Goal: Task Accomplishment & Management: Manage account settings

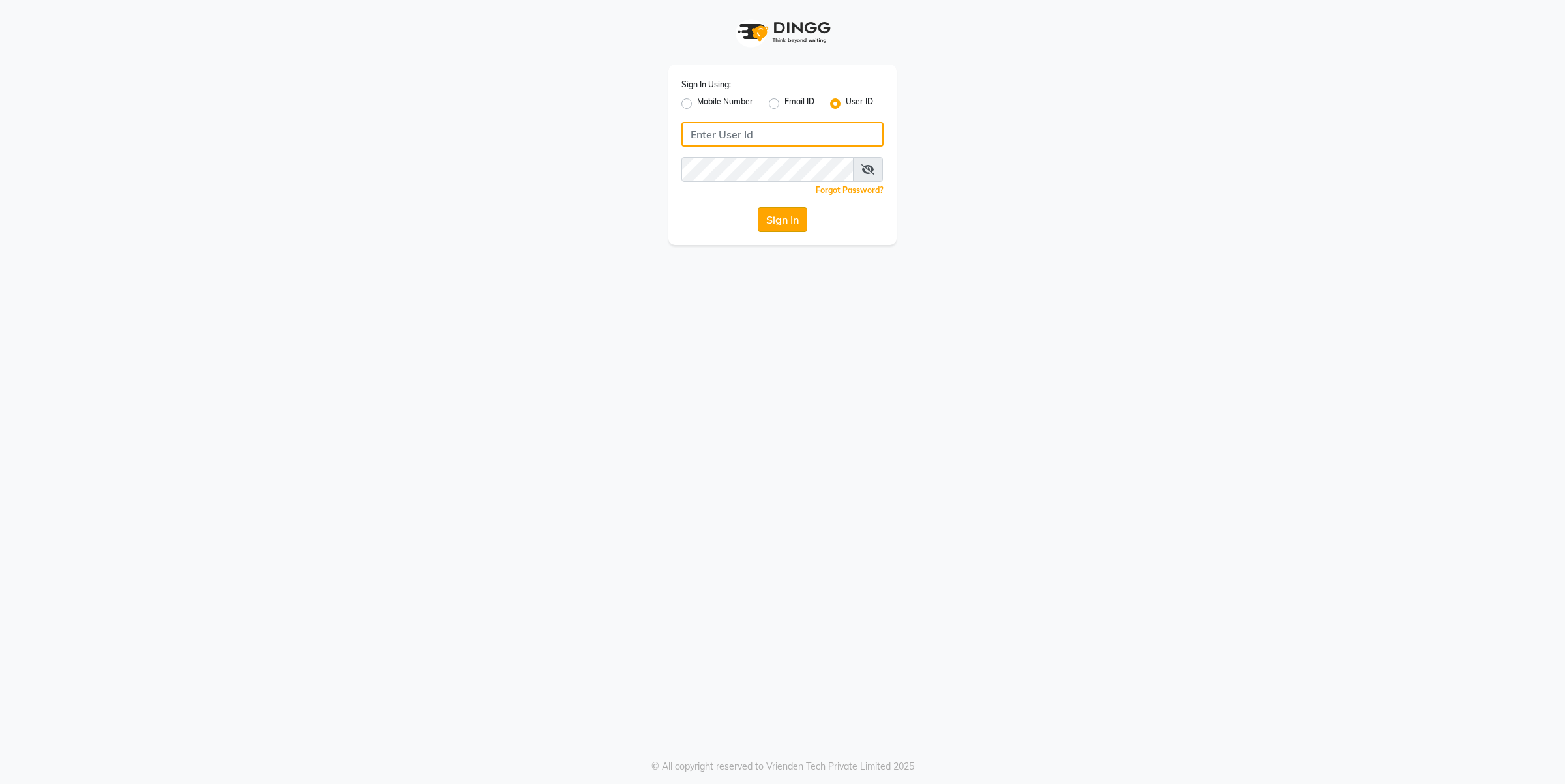
type input "[PERSON_NAME]"
click at [787, 219] on button "Sign In" at bounding box center [782, 219] width 50 height 25
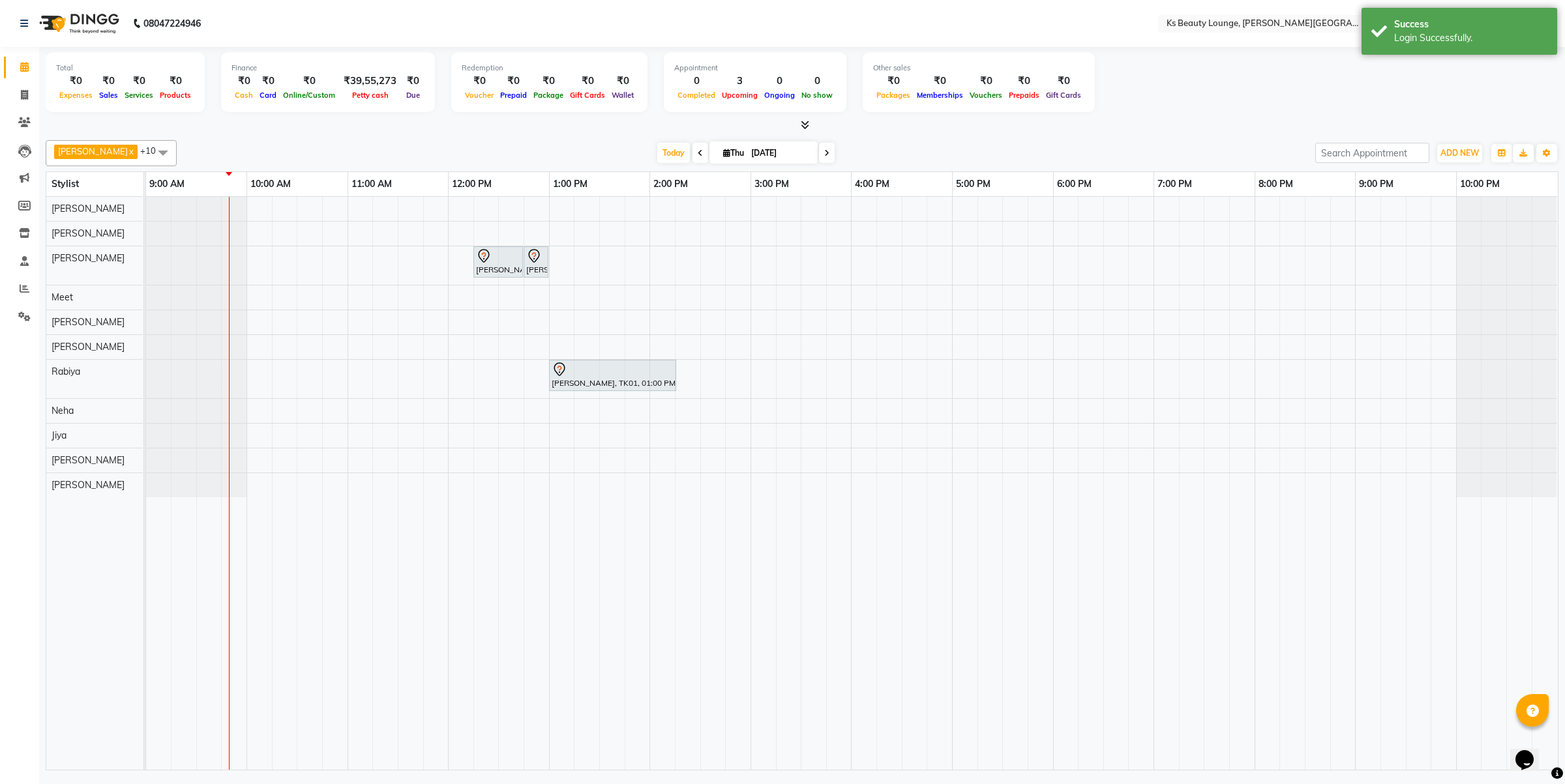
click at [748, 161] on input "[DATE]" at bounding box center [780, 153] width 65 height 19
select select "9"
select select "2025"
click at [778, 237] on span "6" at bounding box center [778, 235] width 21 height 21
type input "[DATE]"
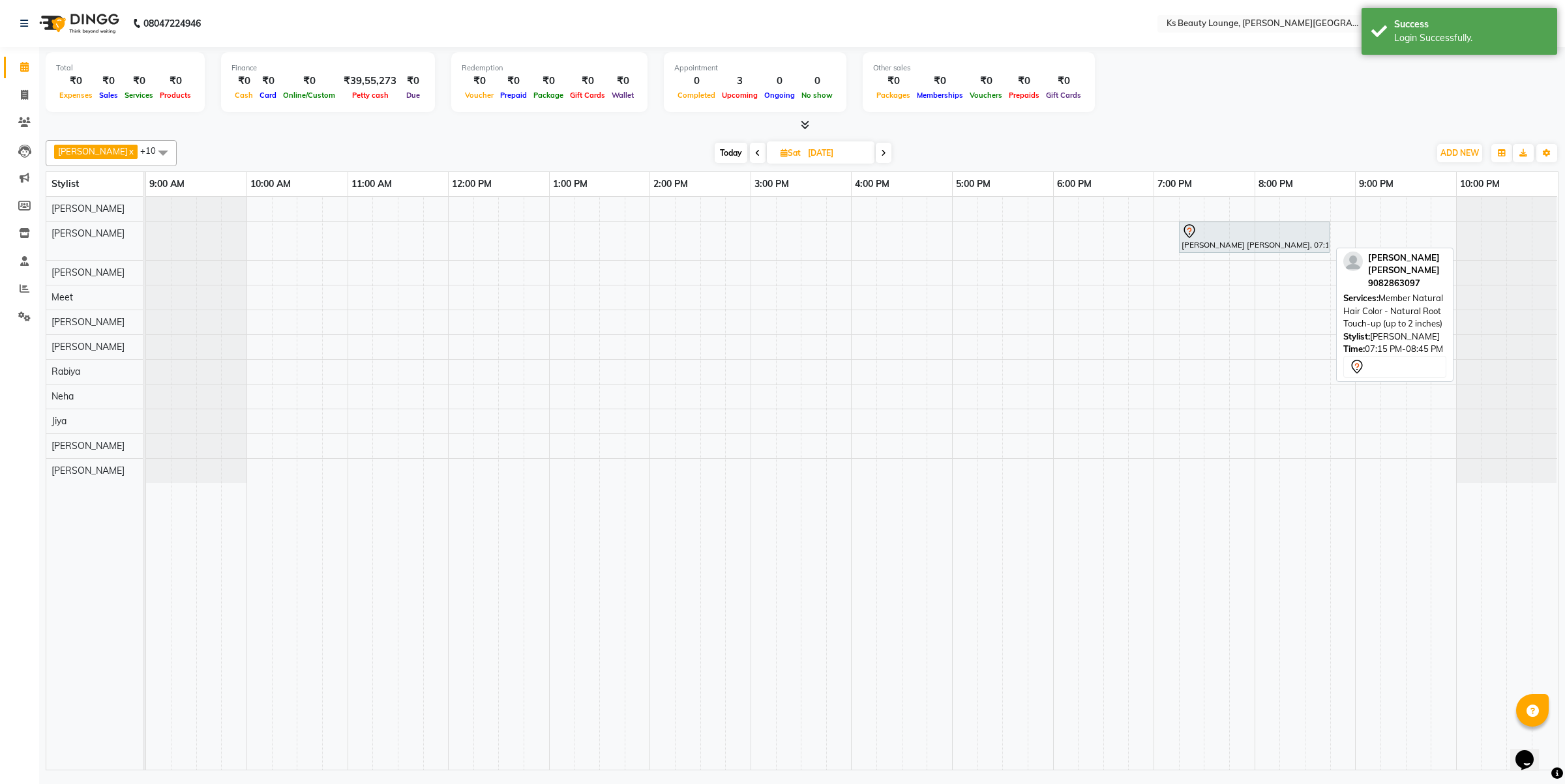
click at [1223, 237] on div at bounding box center [1254, 231] width 146 height 16
select select "7"
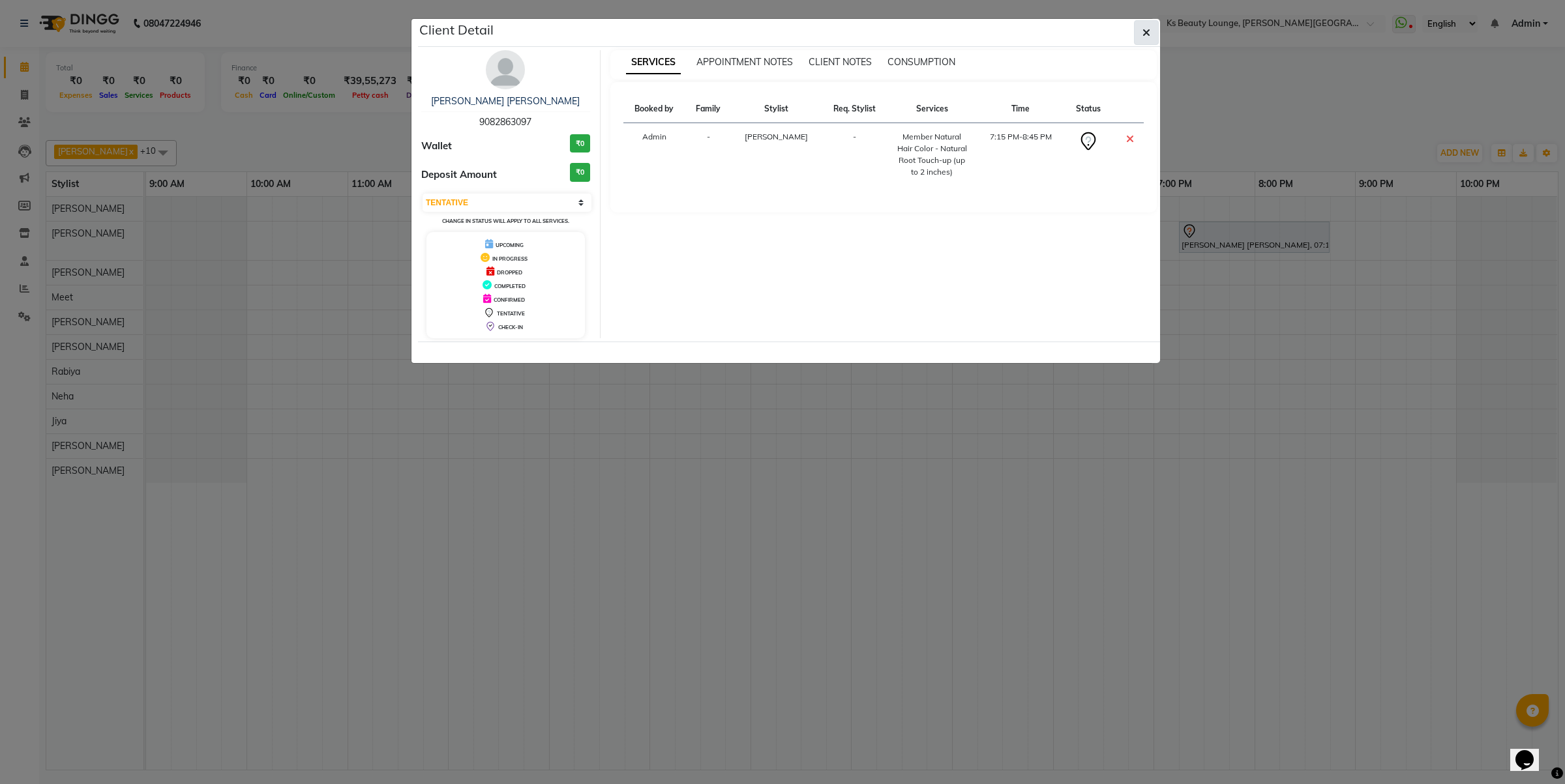
click at [1138, 29] on button "button" at bounding box center [1146, 32] width 25 height 25
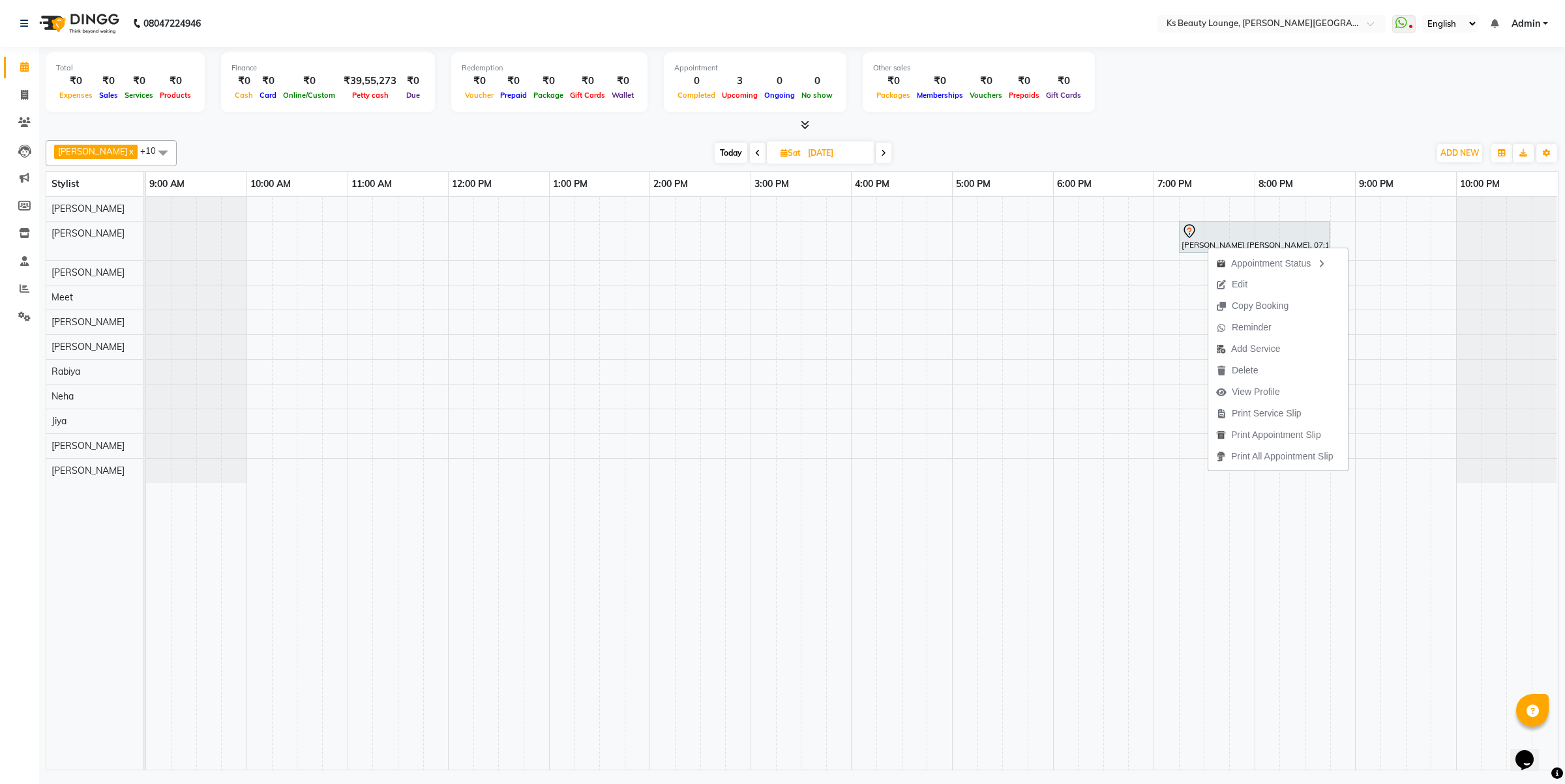
click at [1236, 285] on span "Edit" at bounding box center [1240, 285] width 16 height 14
select select "tentative"
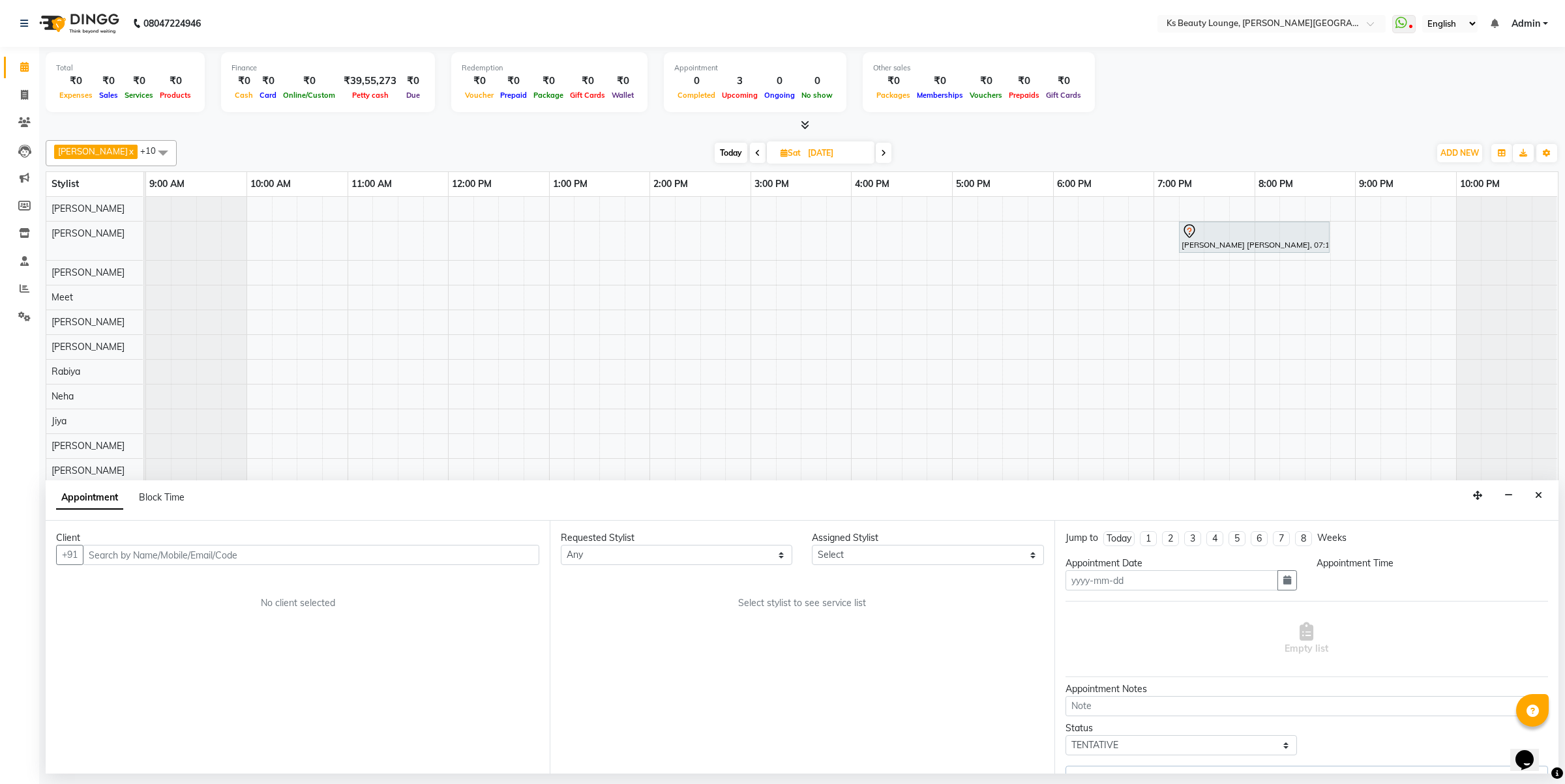
type input "[DATE]"
select select "1155"
select select "58074"
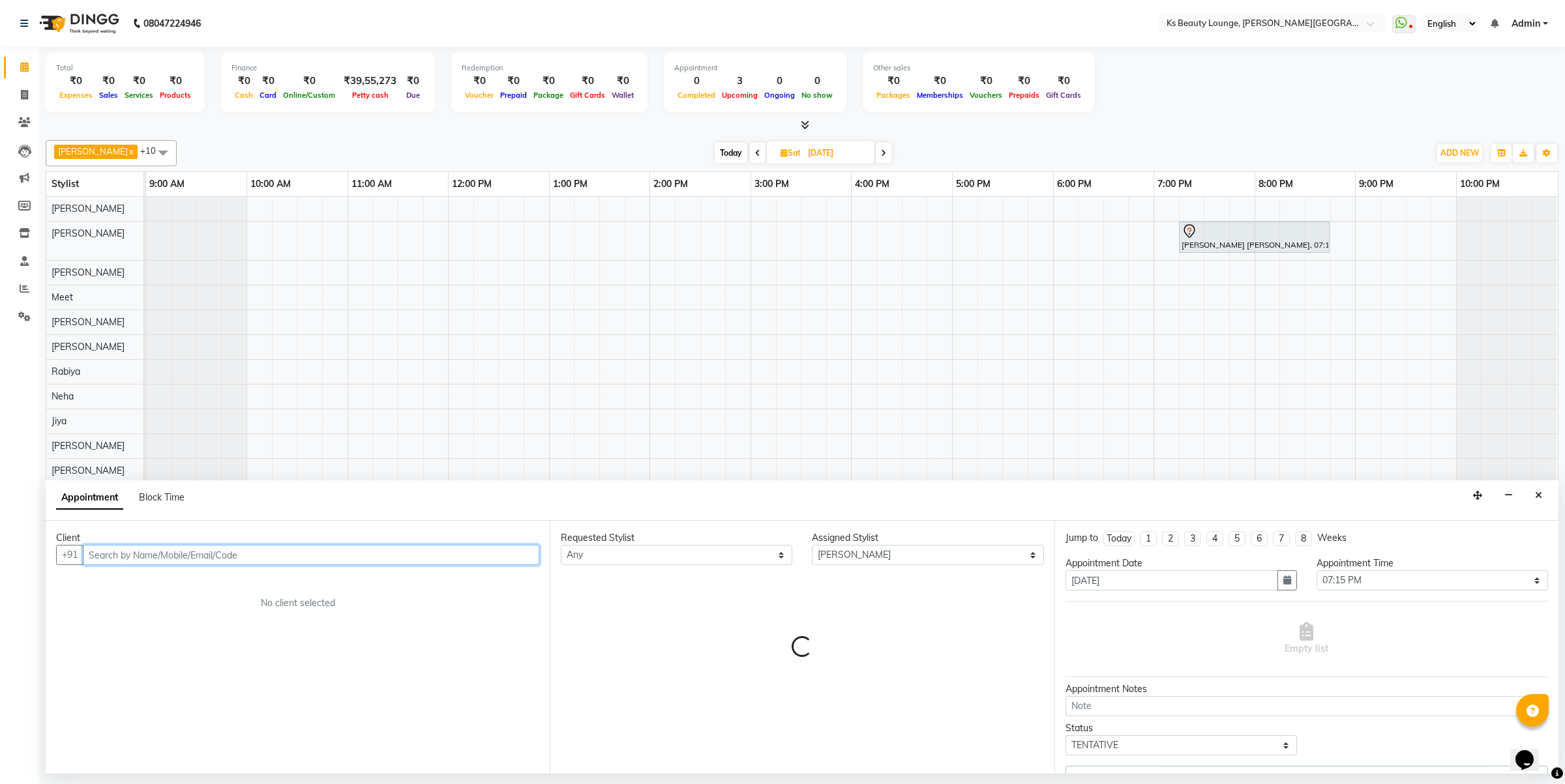
select select "1892"
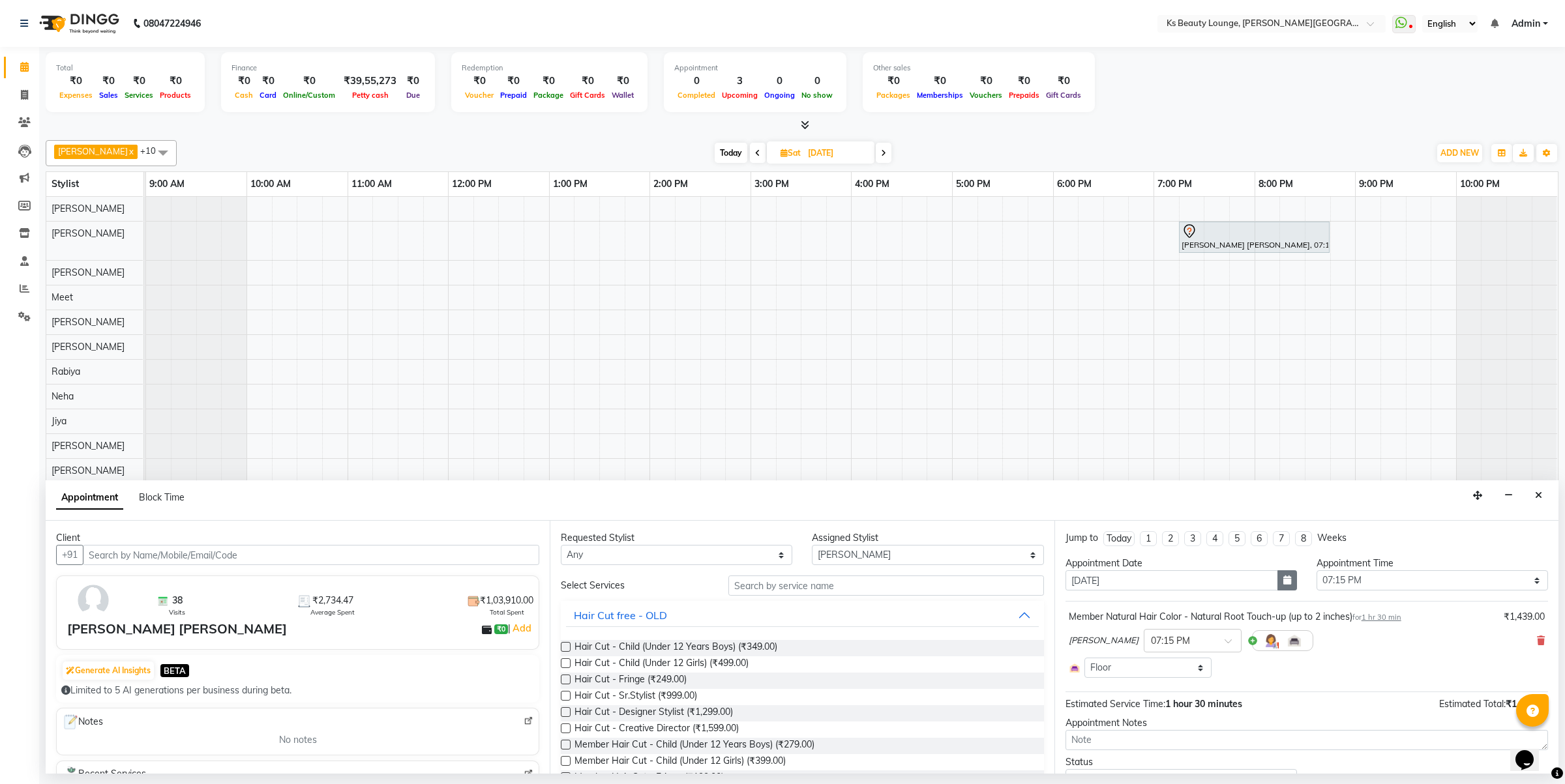
click at [1288, 574] on button "button" at bounding box center [1287, 581] width 19 height 20
click at [1165, 647] on div "5" at bounding box center [1162, 648] width 21 height 21
type input "[DATE]"
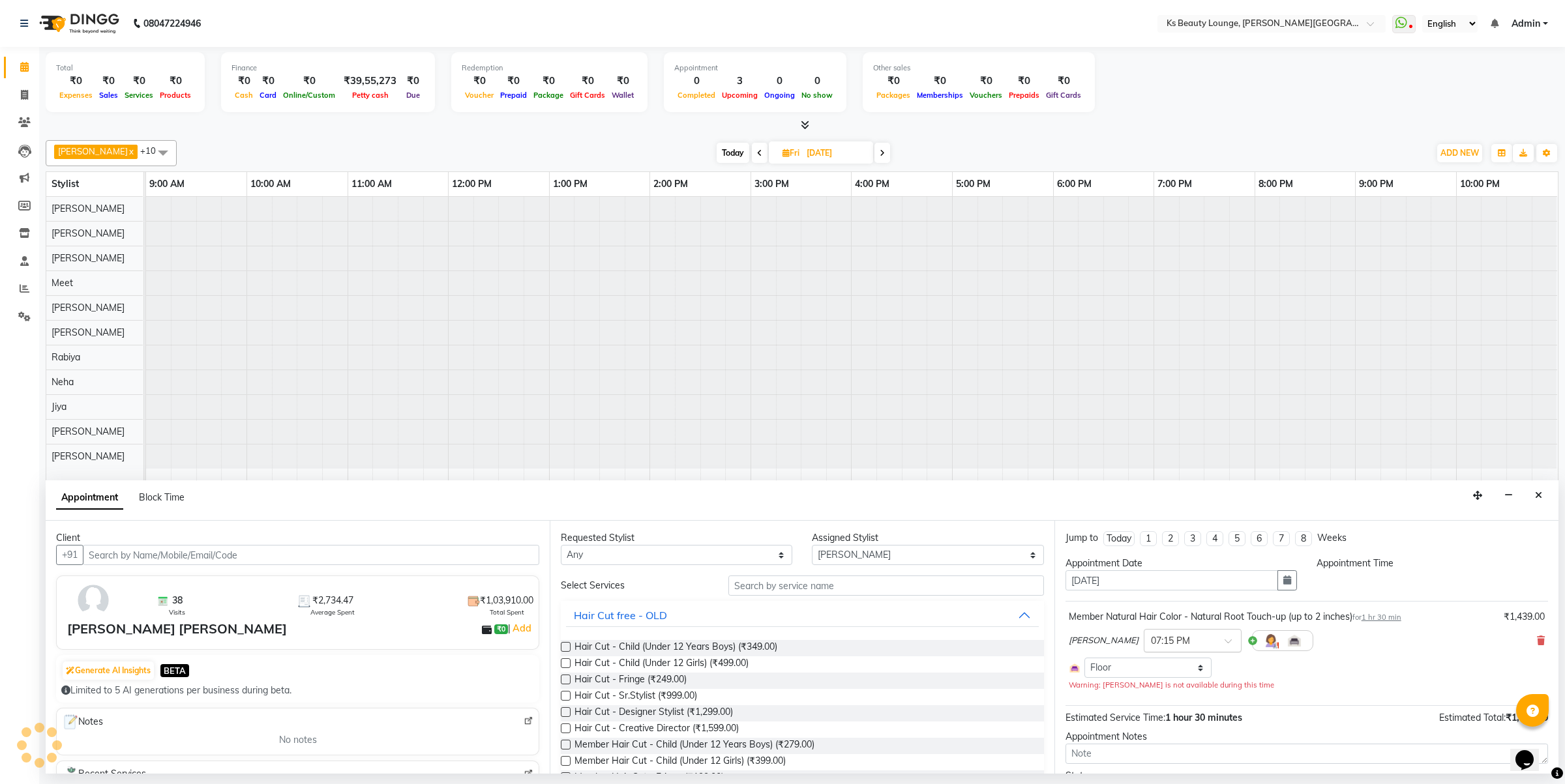
select select "1155"
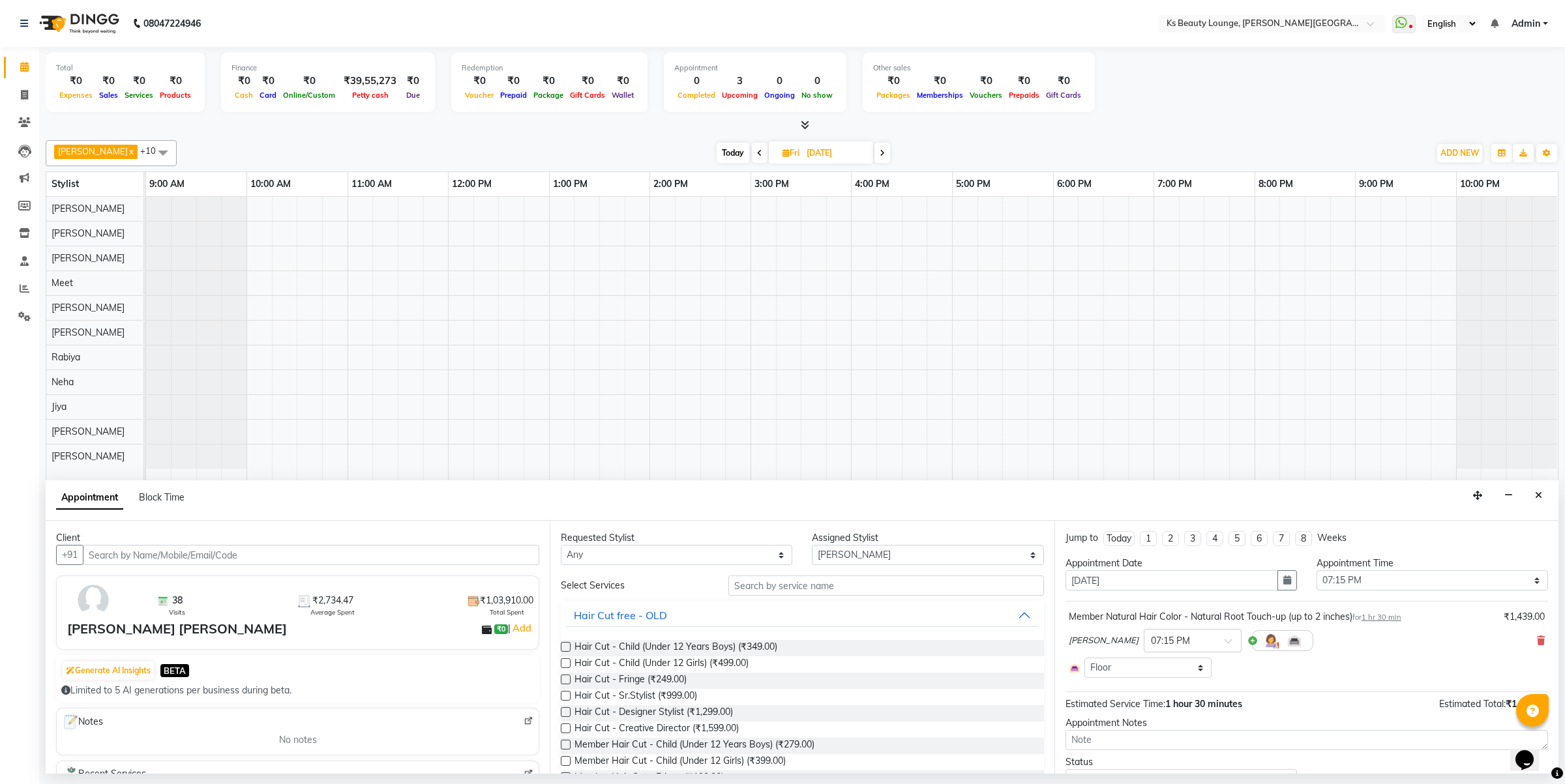
scroll to position [61, 0]
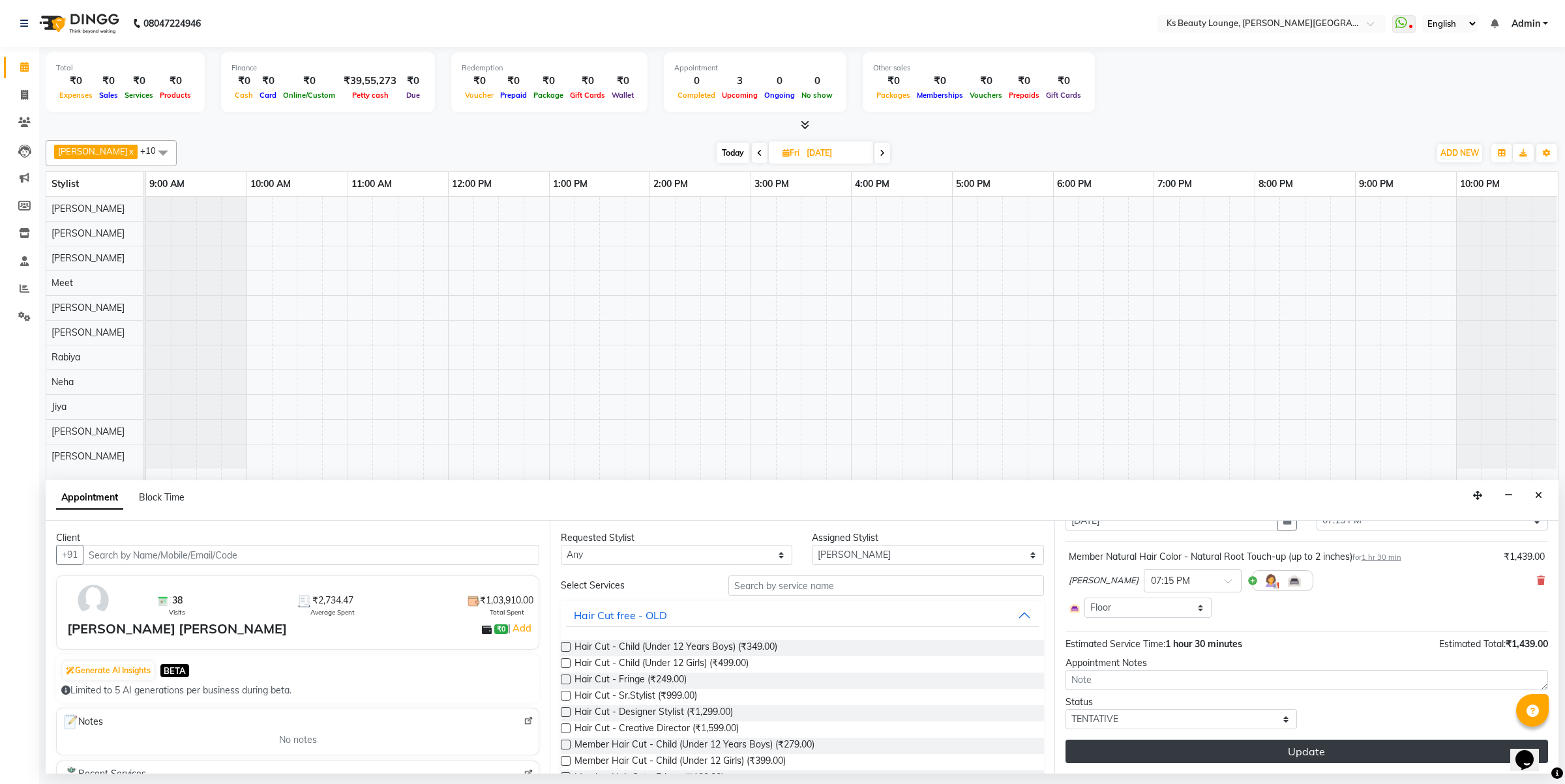
click at [1274, 751] on button "Update" at bounding box center [1306, 751] width 482 height 23
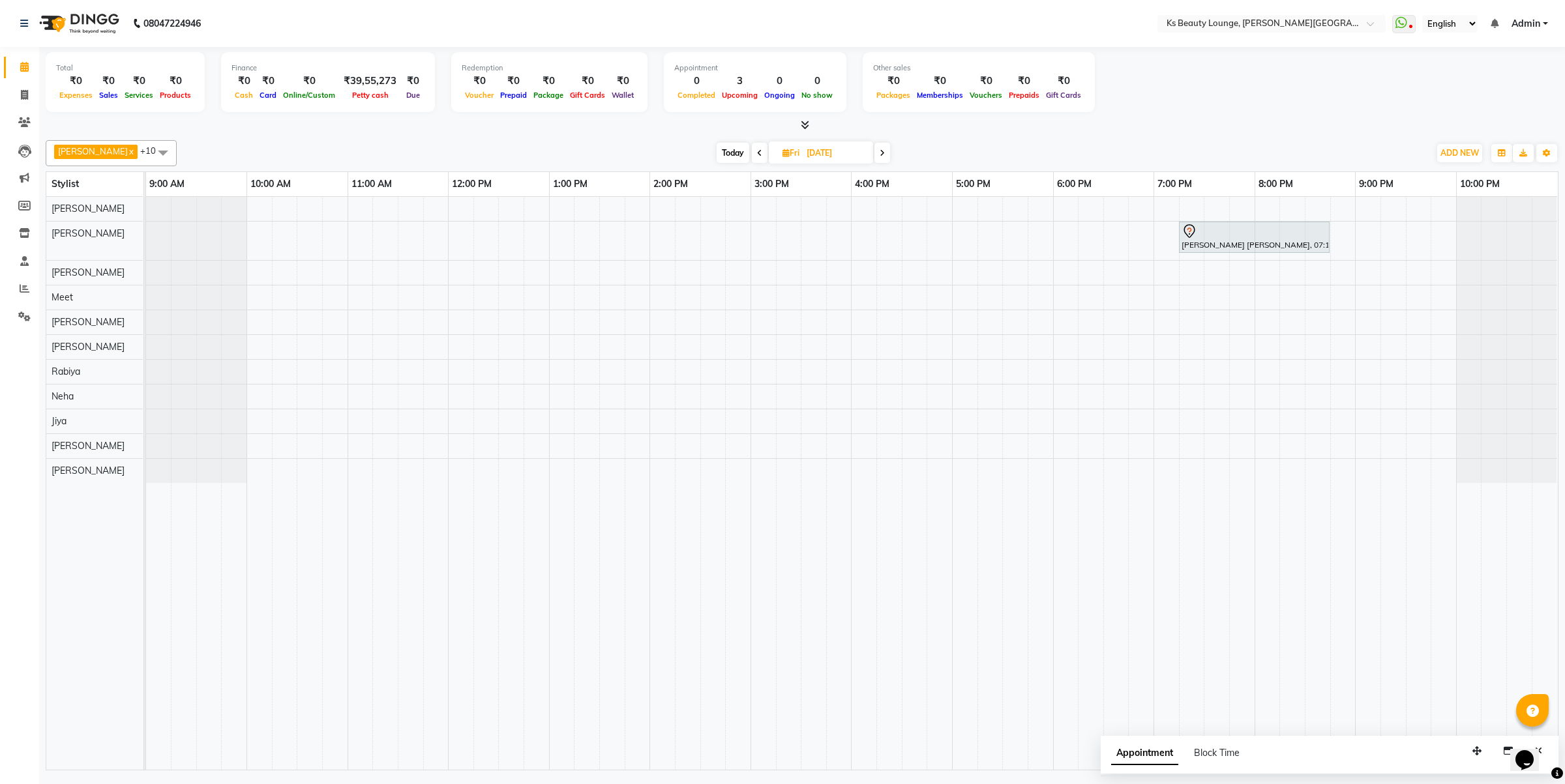
click at [716, 156] on span "Today" at bounding box center [732, 153] width 33 height 20
type input "[DATE]"
